Goal: Transaction & Acquisition: Book appointment/travel/reservation

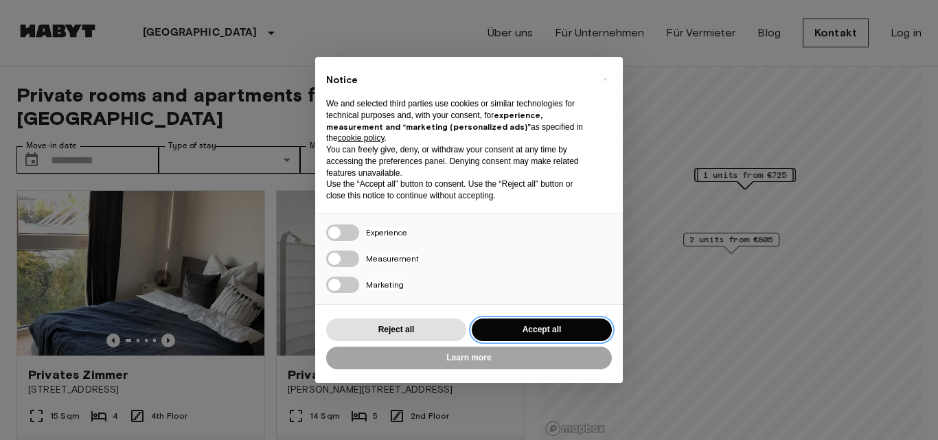
click at [538, 322] on button "Accept all" at bounding box center [542, 330] width 140 height 23
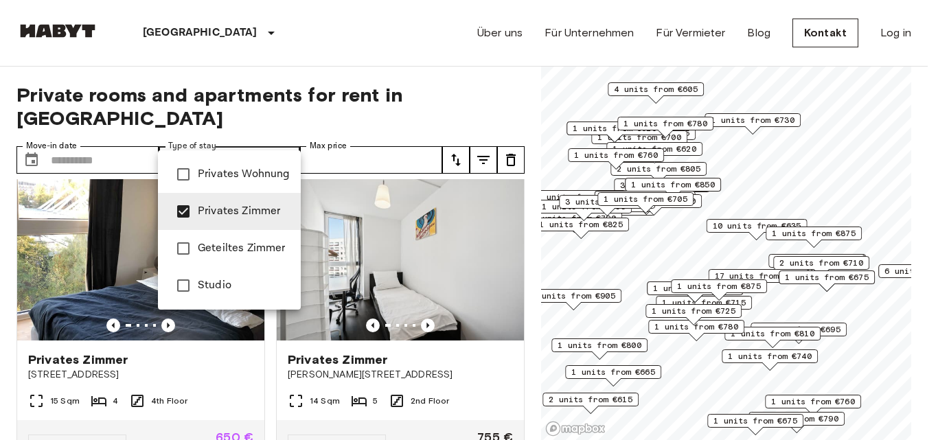
type input "**********"
click at [103, 124] on div at bounding box center [469, 220] width 938 height 440
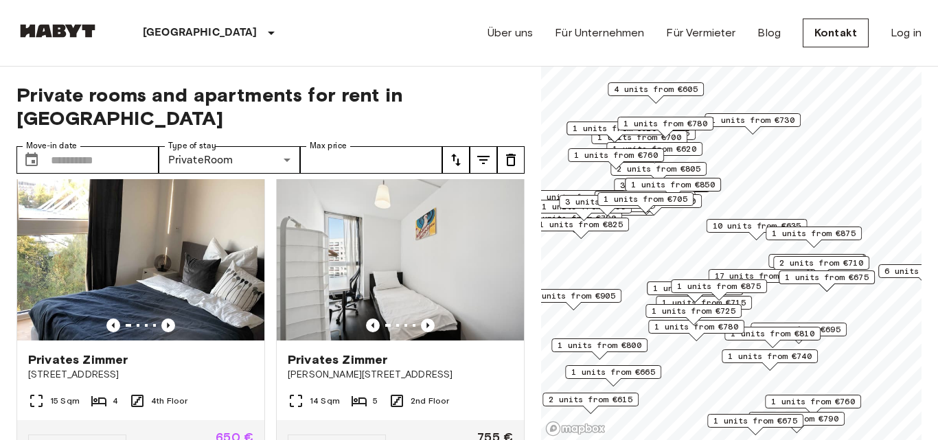
click at [102, 130] on div at bounding box center [469, 220] width 938 height 440
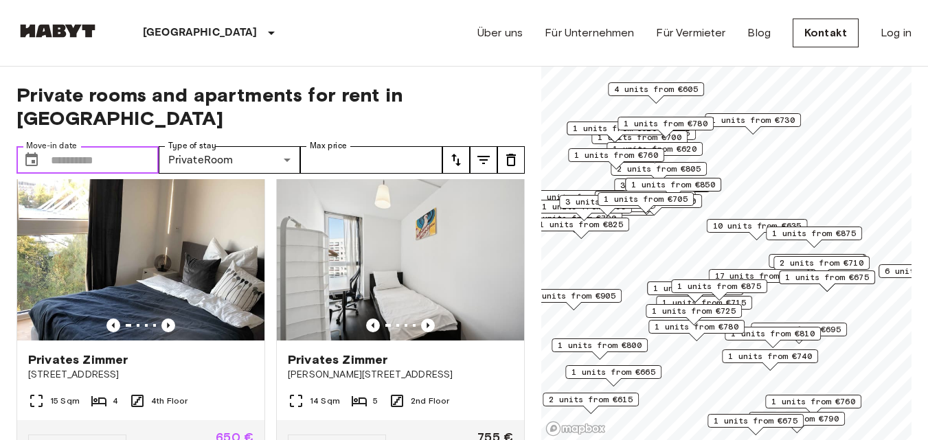
click at [111, 146] on input "Move-in date" at bounding box center [105, 159] width 108 height 27
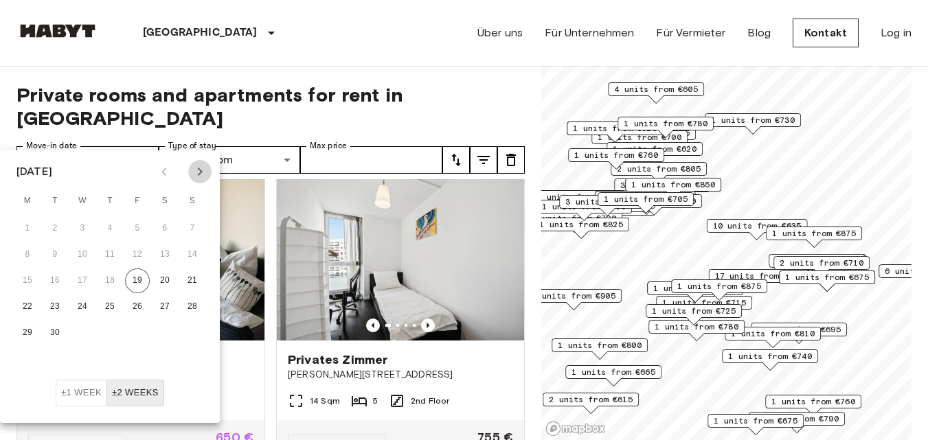
click at [204, 169] on icon "Next month" at bounding box center [200, 171] width 16 height 16
click at [76, 228] on button "1" at bounding box center [82, 228] width 25 height 25
type input "**********"
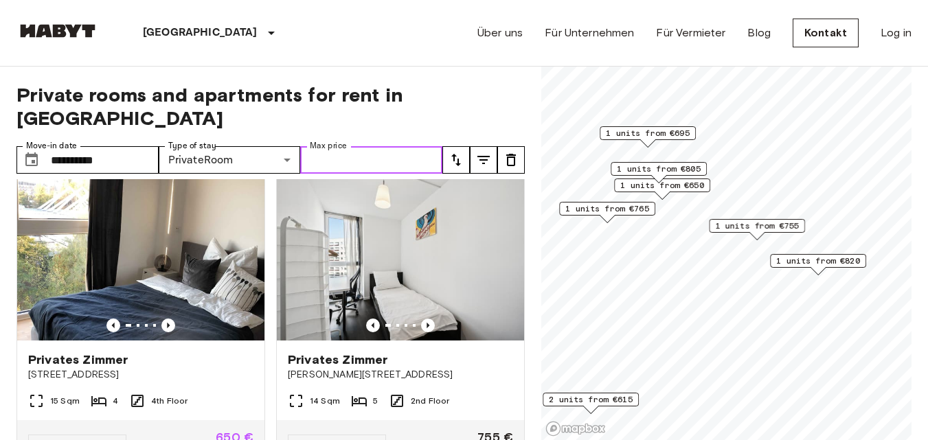
click at [378, 146] on input "Max price" at bounding box center [371, 159] width 142 height 27
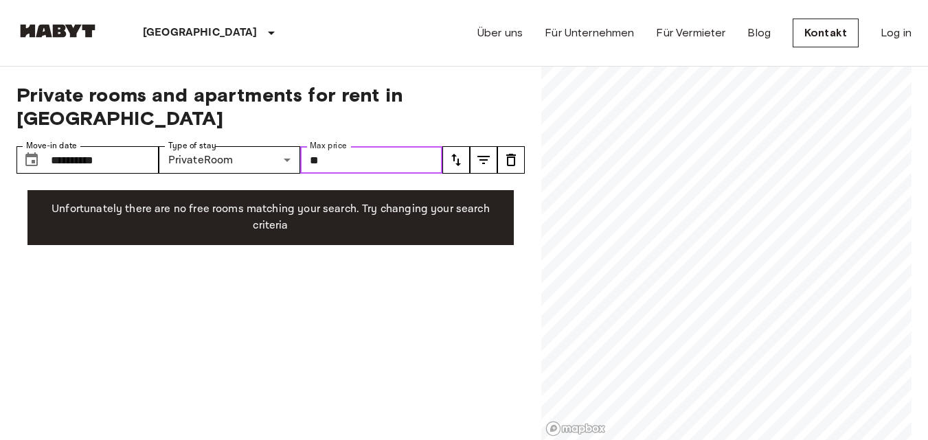
type input "*"
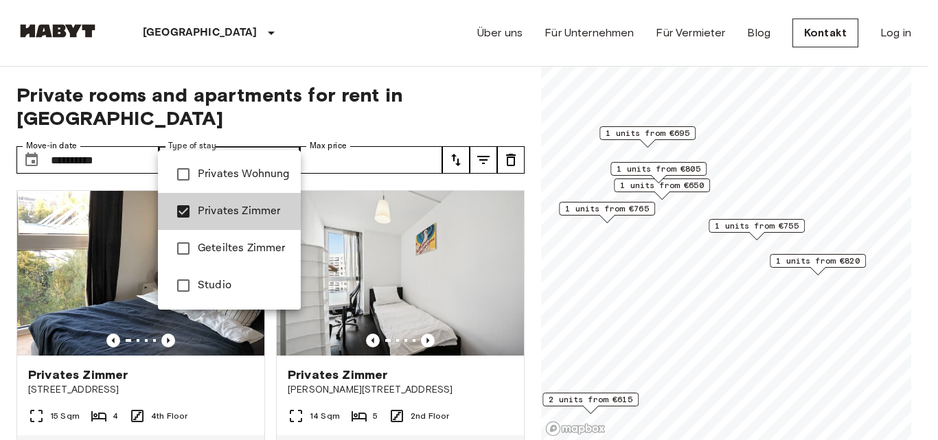
click at [256, 253] on span "Geteiltes Zimmer" at bounding box center [244, 248] width 92 height 16
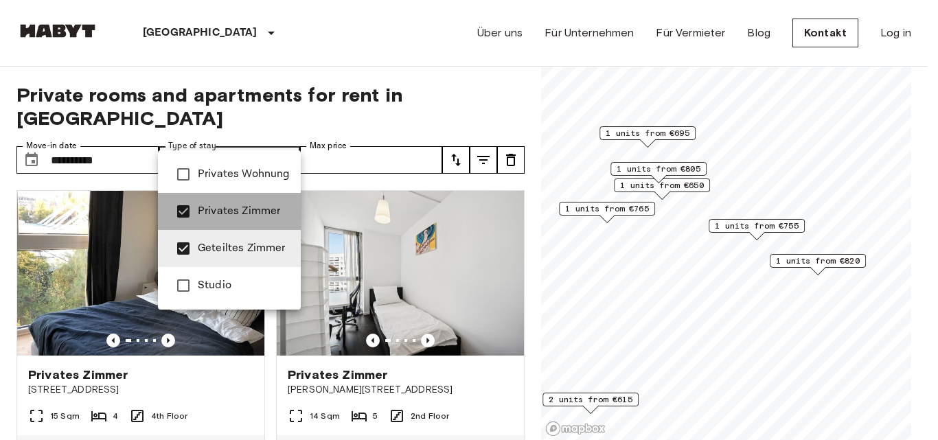
click at [243, 208] on span "Privates Zimmer" at bounding box center [244, 211] width 92 height 16
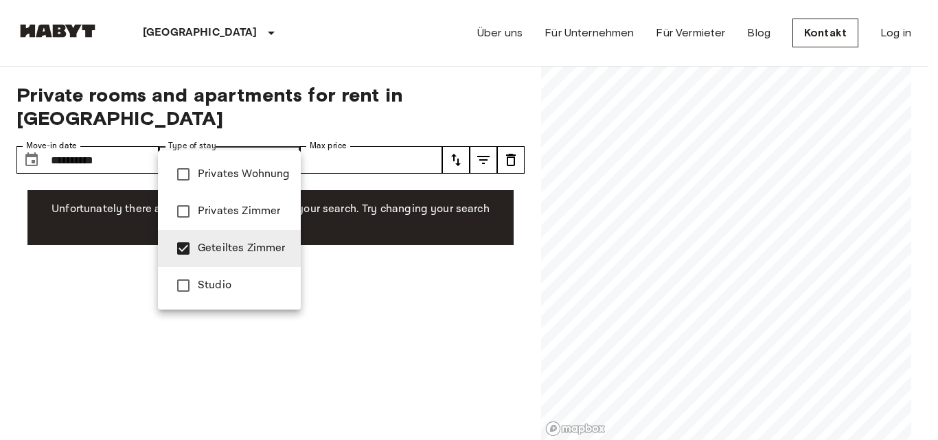
click at [260, 182] on span "Privates Wohnung" at bounding box center [244, 174] width 92 height 16
click at [249, 170] on span "Privates Wohnung" at bounding box center [244, 174] width 92 height 16
type input "**********"
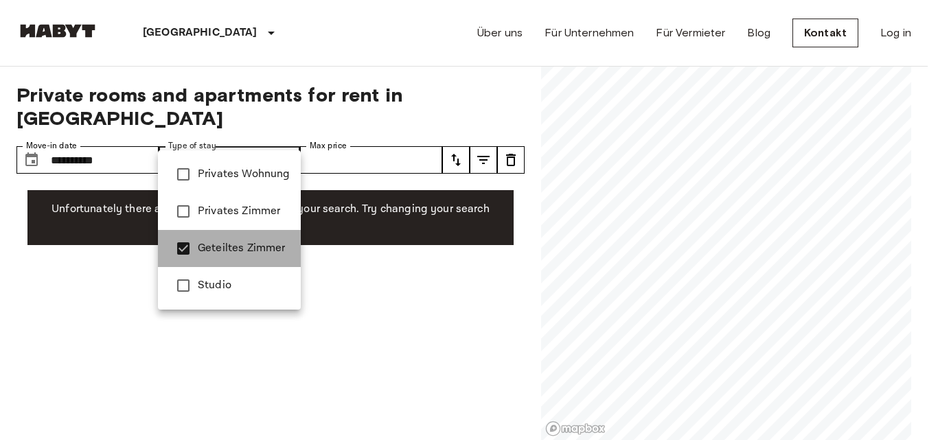
click at [229, 253] on span "Geteiltes Zimmer" at bounding box center [244, 248] width 92 height 16
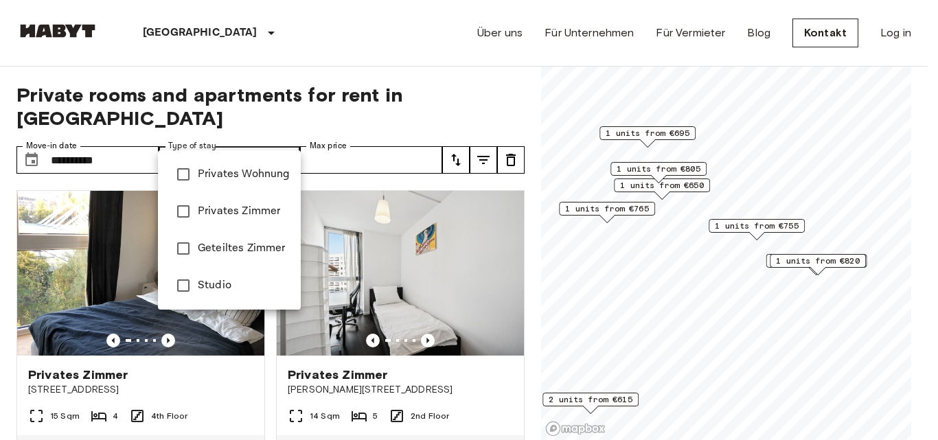
click at [355, 135] on div at bounding box center [469, 220] width 938 height 440
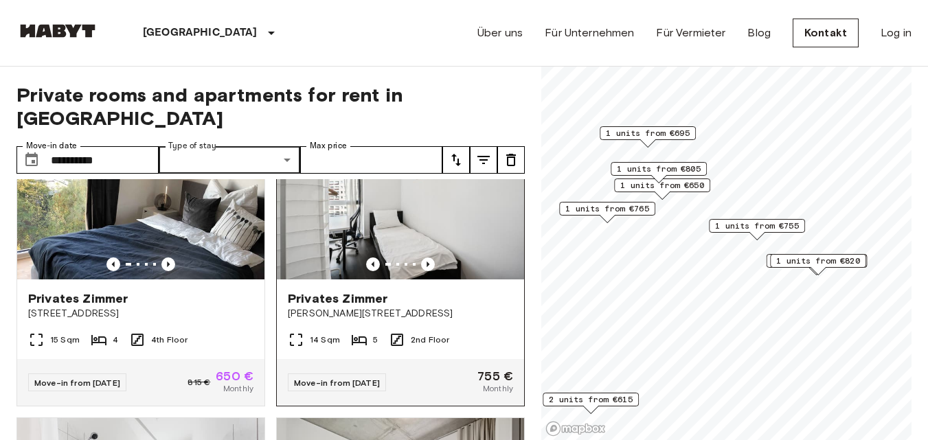
scroll to position [48, 0]
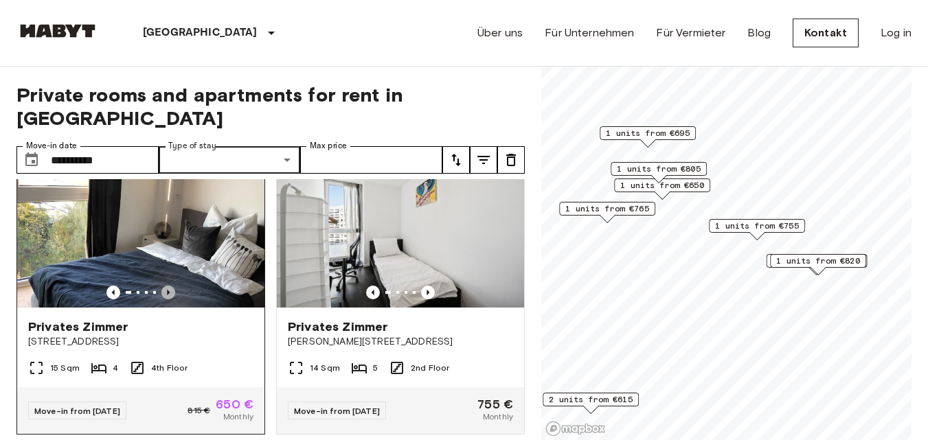
click at [167, 286] on icon "Previous image" at bounding box center [168, 293] width 14 height 14
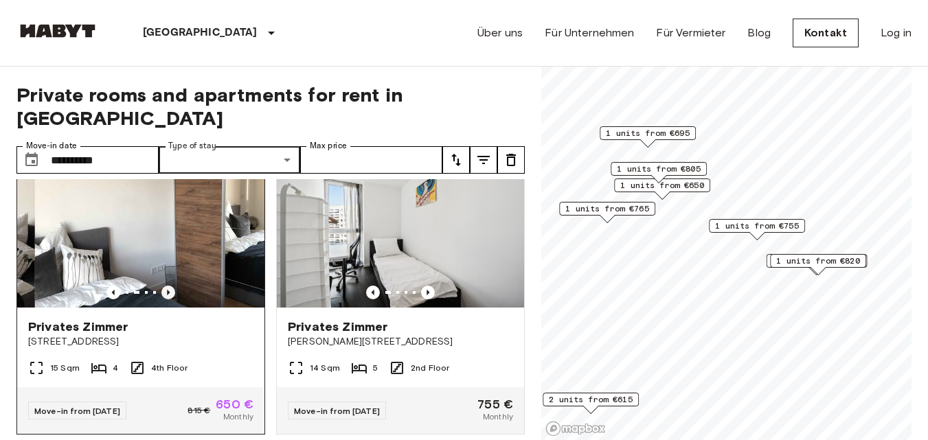
click at [167, 286] on icon "Previous image" at bounding box center [168, 293] width 14 height 14
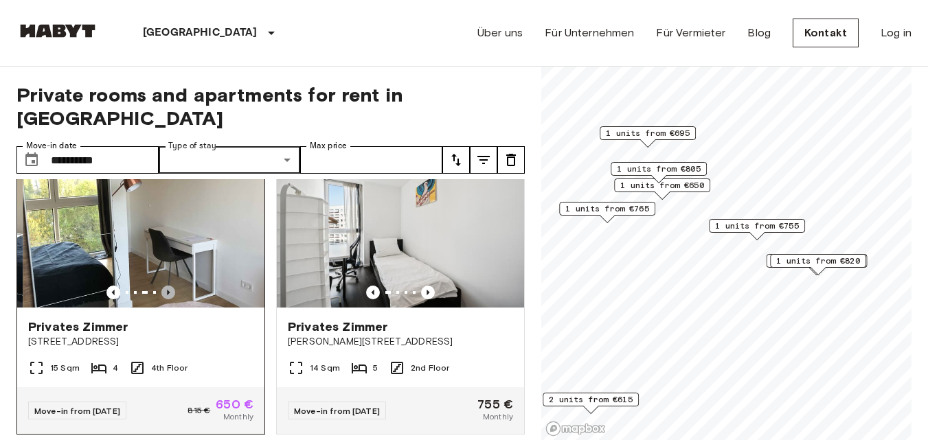
click at [167, 286] on icon "Previous image" at bounding box center [168, 293] width 14 height 14
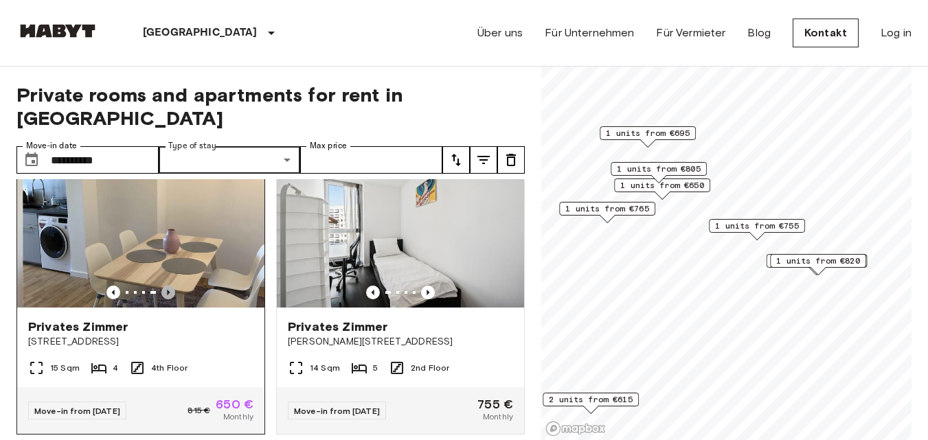
click at [167, 286] on icon "Previous image" at bounding box center [168, 293] width 14 height 14
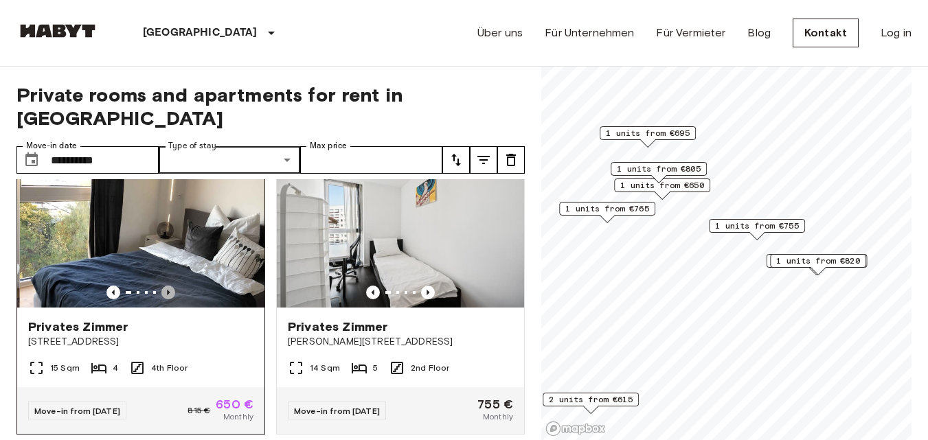
click at [167, 286] on icon "Previous image" at bounding box center [168, 293] width 14 height 14
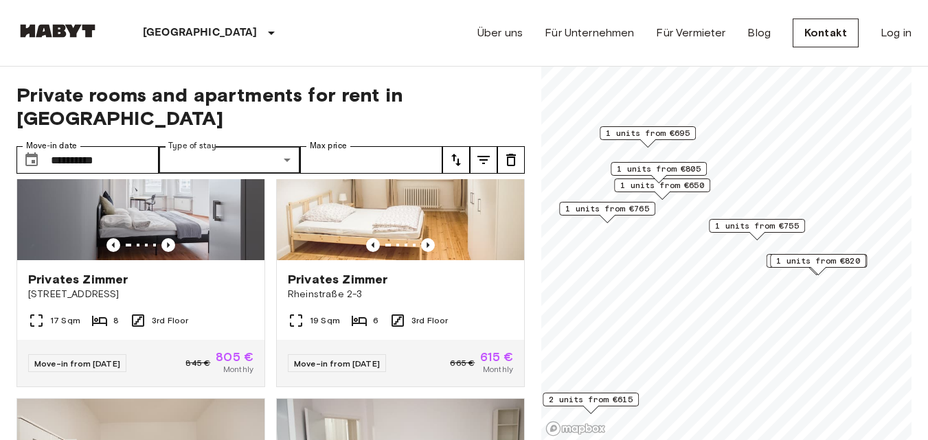
scroll to position [691, 0]
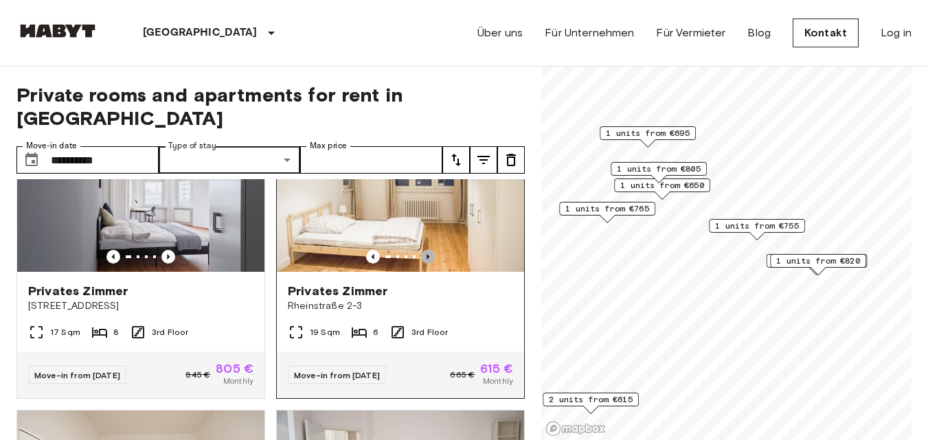
click at [421, 250] on icon "Previous image" at bounding box center [428, 257] width 14 height 14
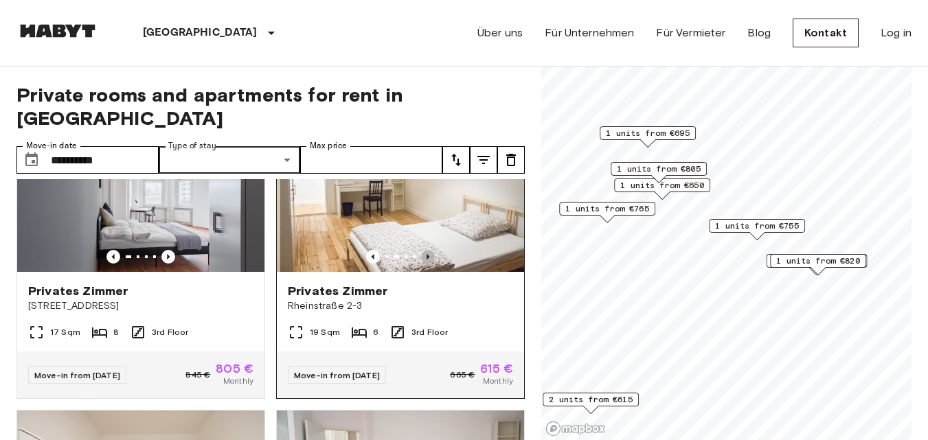
click at [421, 250] on icon "Previous image" at bounding box center [428, 257] width 14 height 14
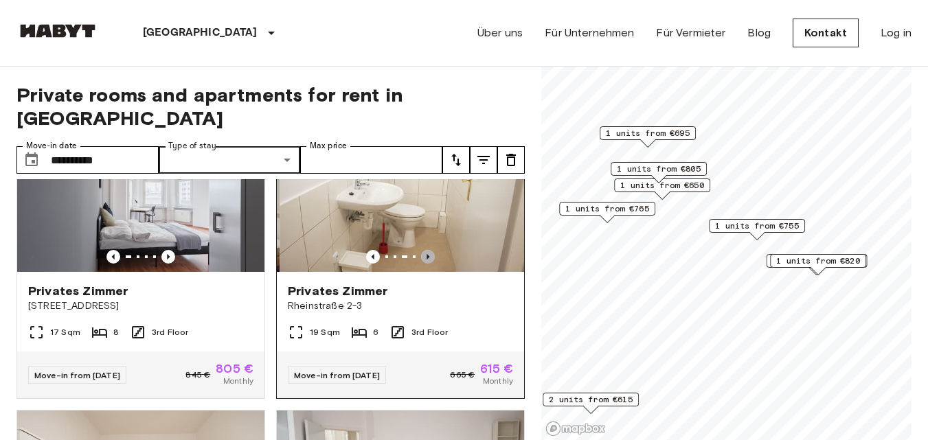
click at [421, 250] on icon "Previous image" at bounding box center [428, 257] width 14 height 14
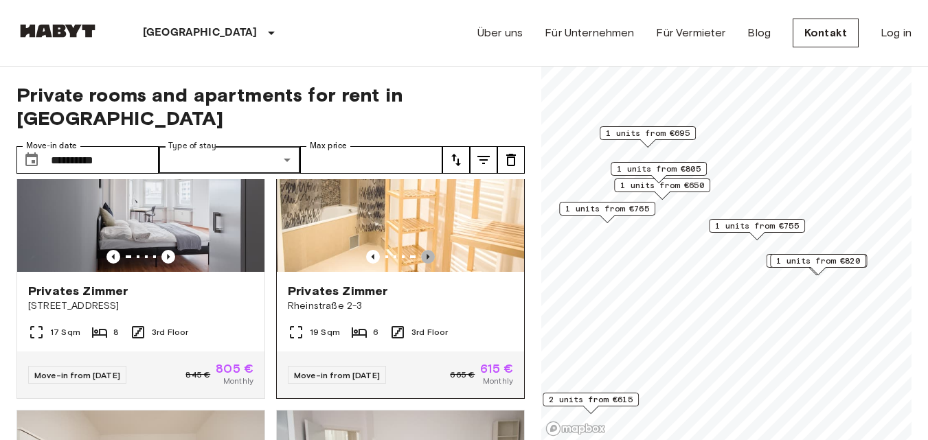
click at [421, 250] on icon "Previous image" at bounding box center [428, 257] width 14 height 14
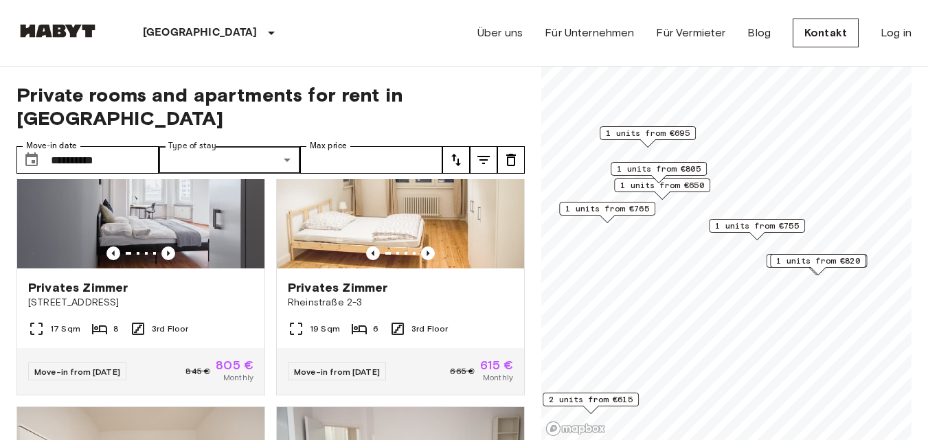
scroll to position [0, 0]
